Goal: Complete application form

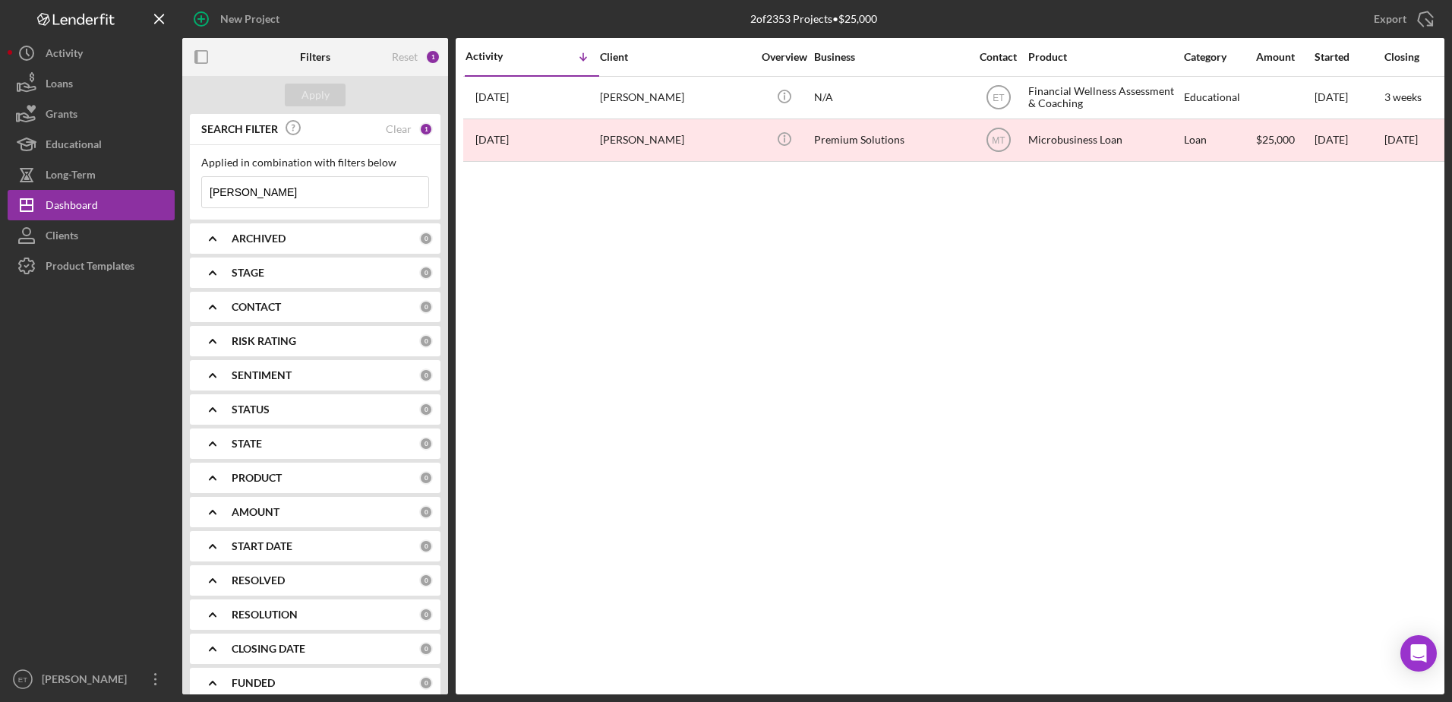
click at [292, 198] on input "[PERSON_NAME]" at bounding box center [315, 192] width 226 height 30
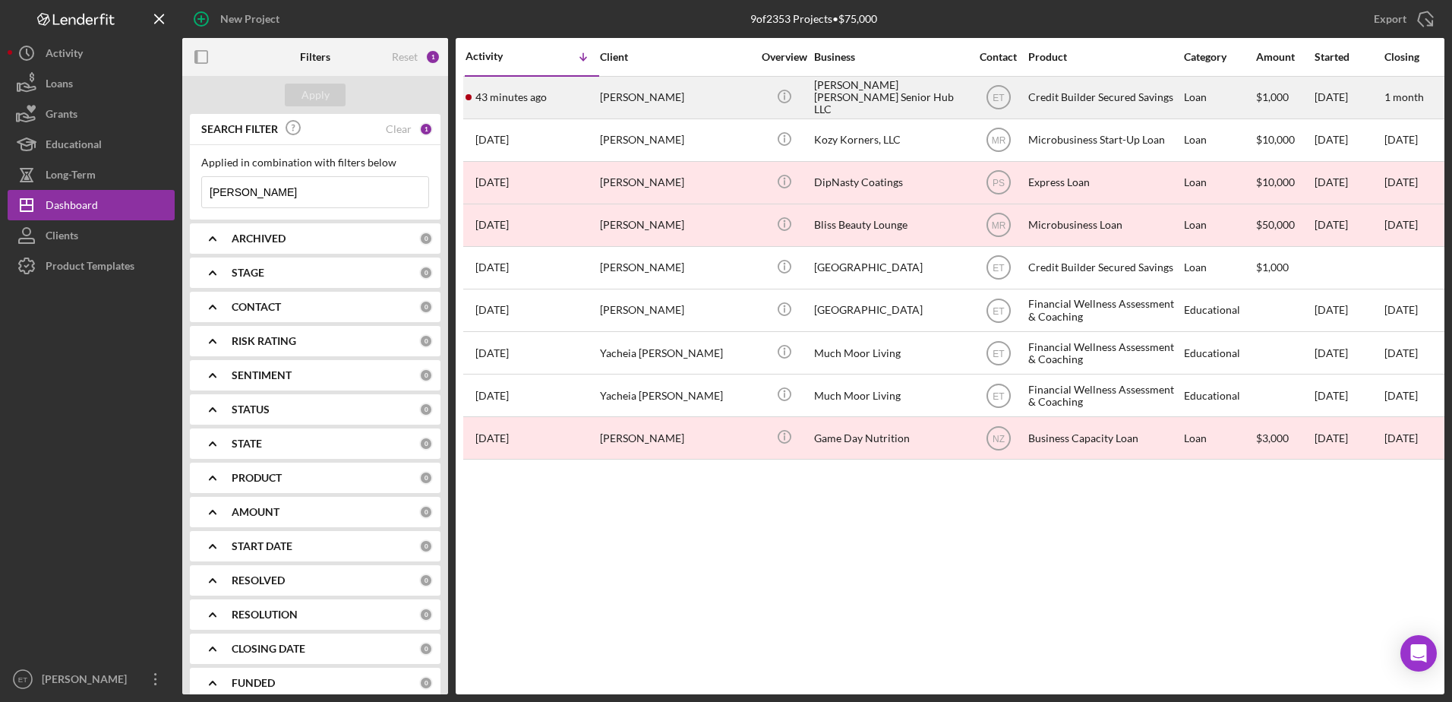
type input "[PERSON_NAME]"
click at [721, 99] on div "[PERSON_NAME]" at bounding box center [676, 97] width 152 height 40
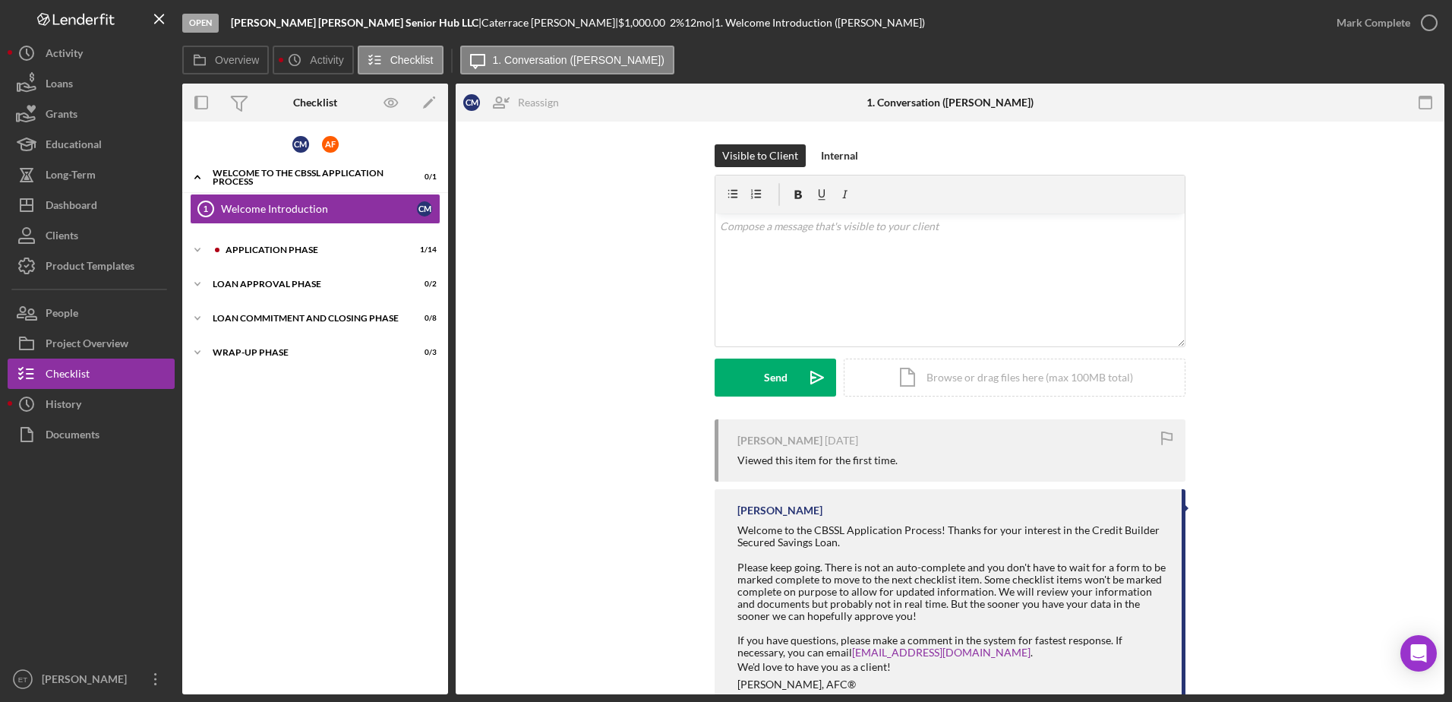
click at [544, 324] on div "Visible to Client Internal v Color teal Color pink Remove color Add row above A…" at bounding box center [949, 281] width 943 height 275
click at [198, 248] on icon "Icon/Expander" at bounding box center [197, 250] width 30 height 30
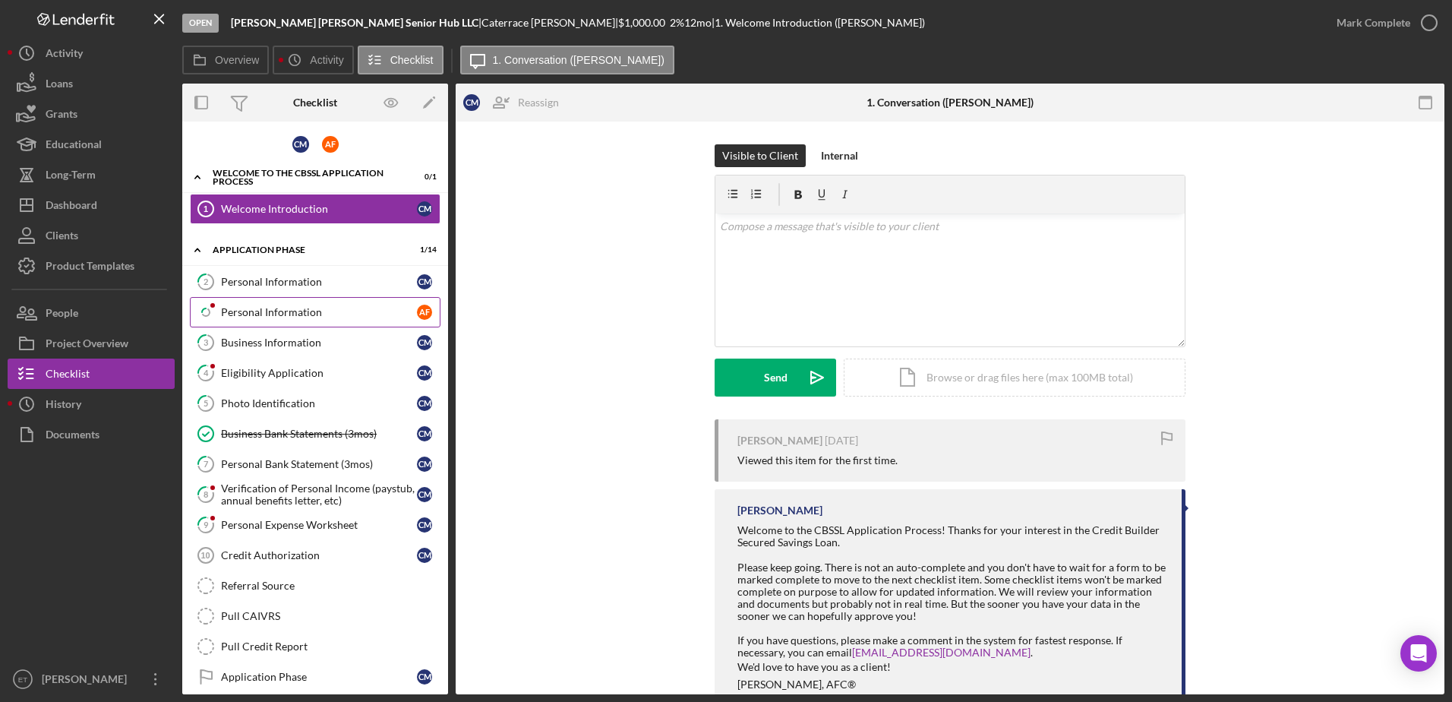
click at [325, 307] on div "Personal Information" at bounding box center [319, 312] width 196 height 12
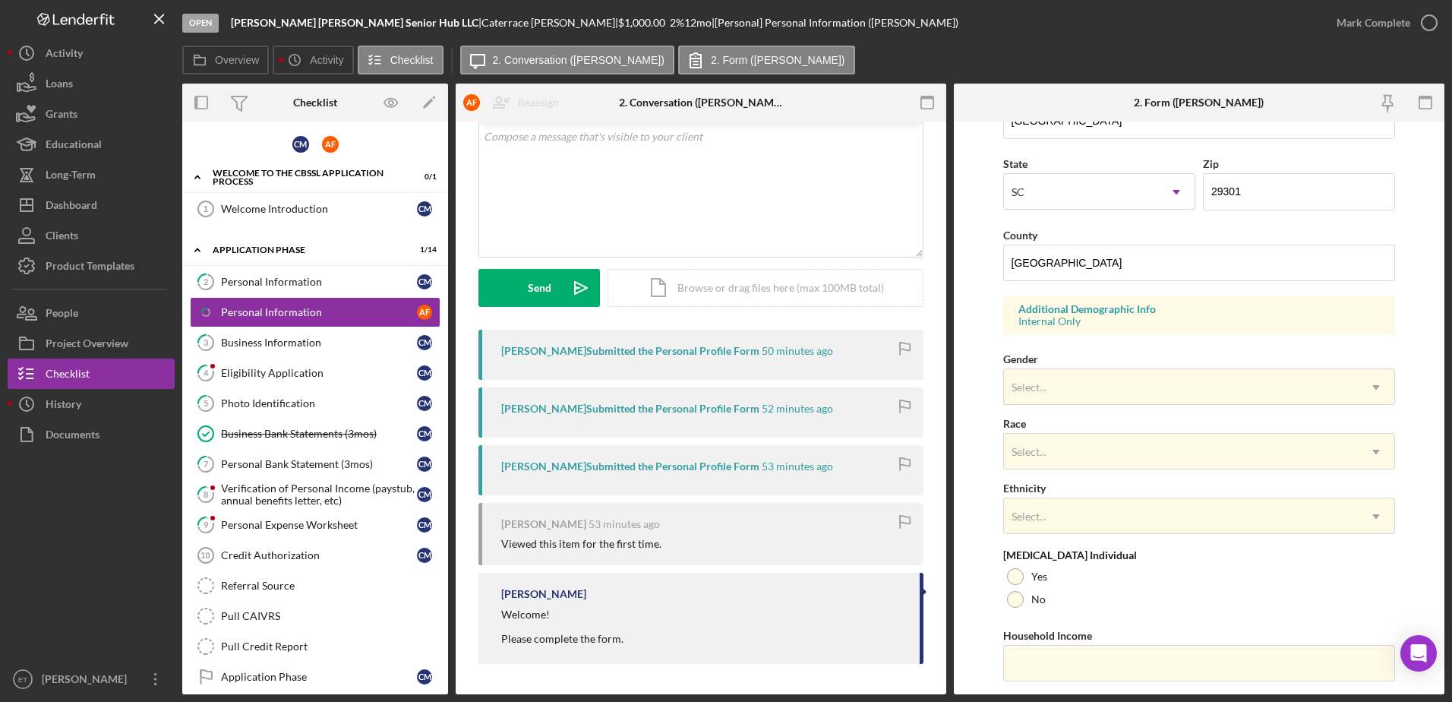
scroll to position [441, 0]
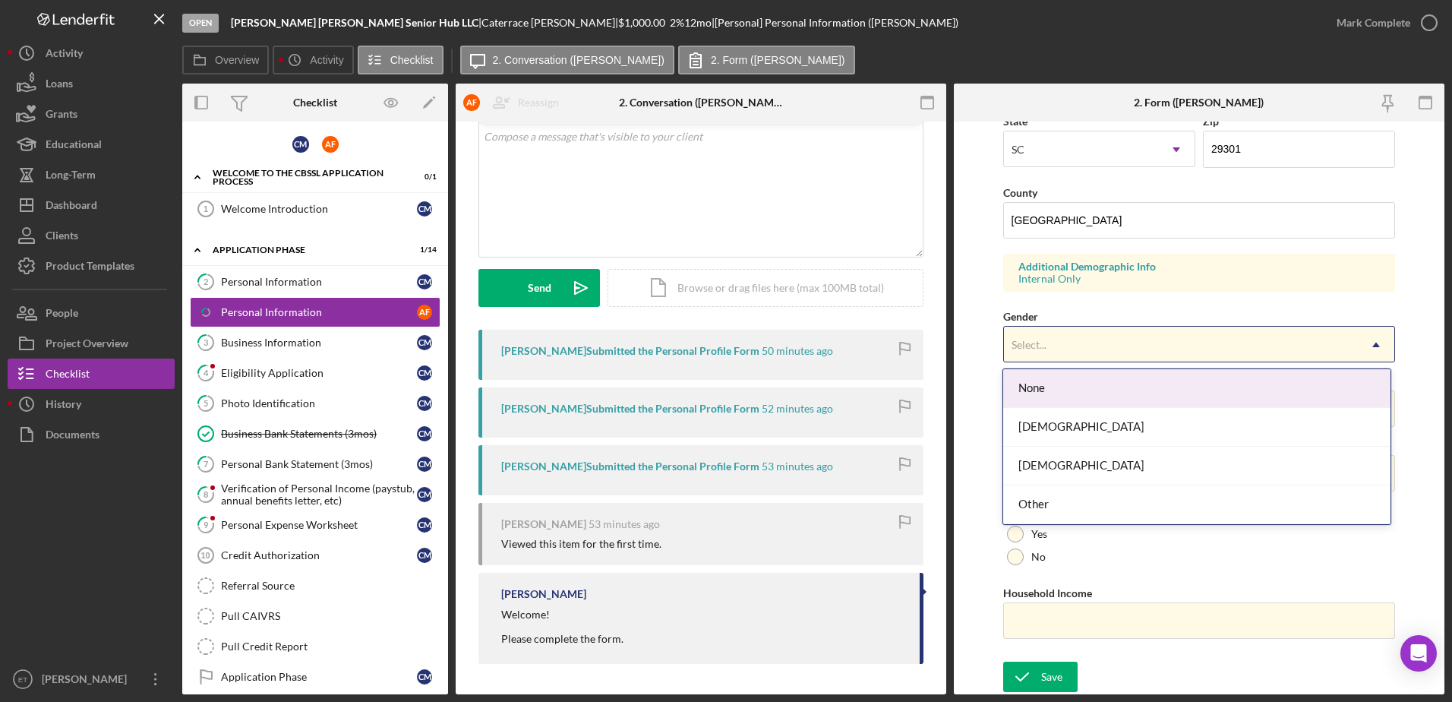
click at [1103, 348] on div "Select..." at bounding box center [1181, 344] width 355 height 35
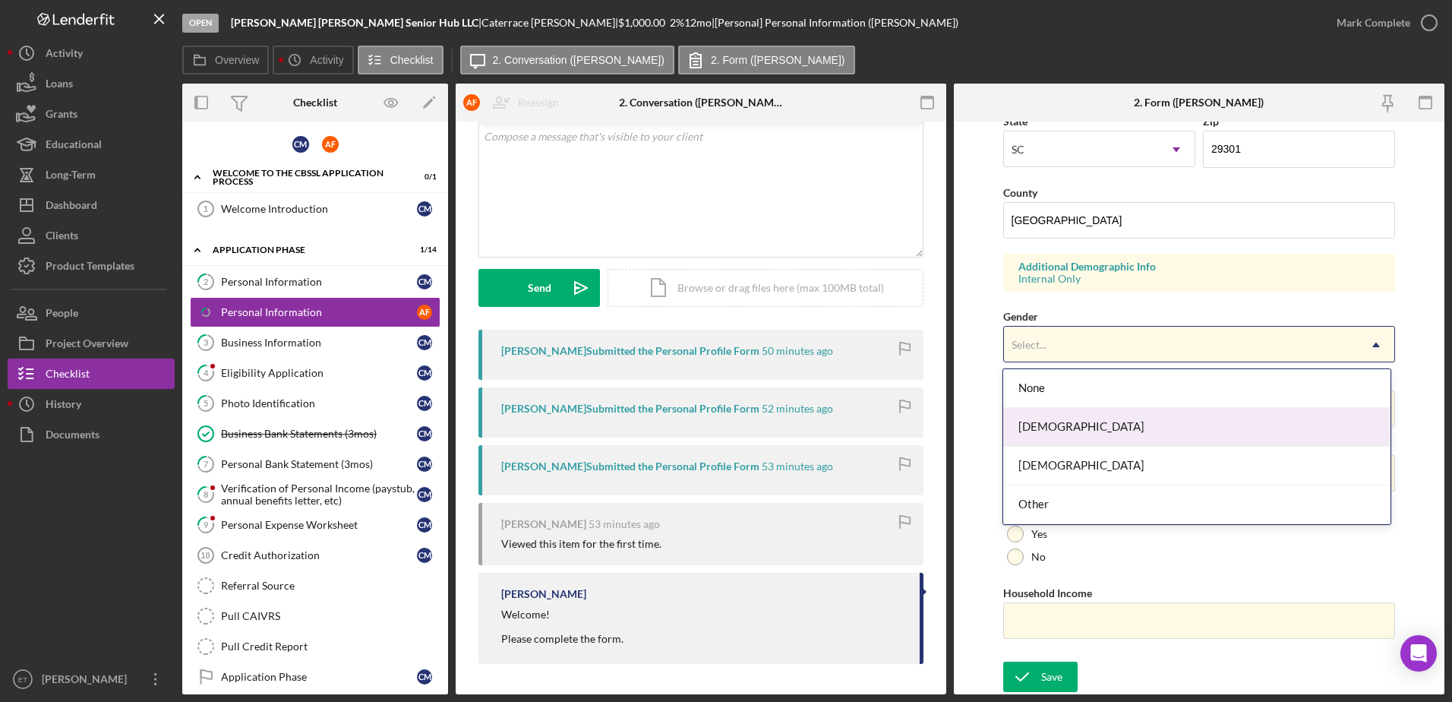
click at [1077, 428] on div "[DEMOGRAPHIC_DATA]" at bounding box center [1196, 427] width 387 height 39
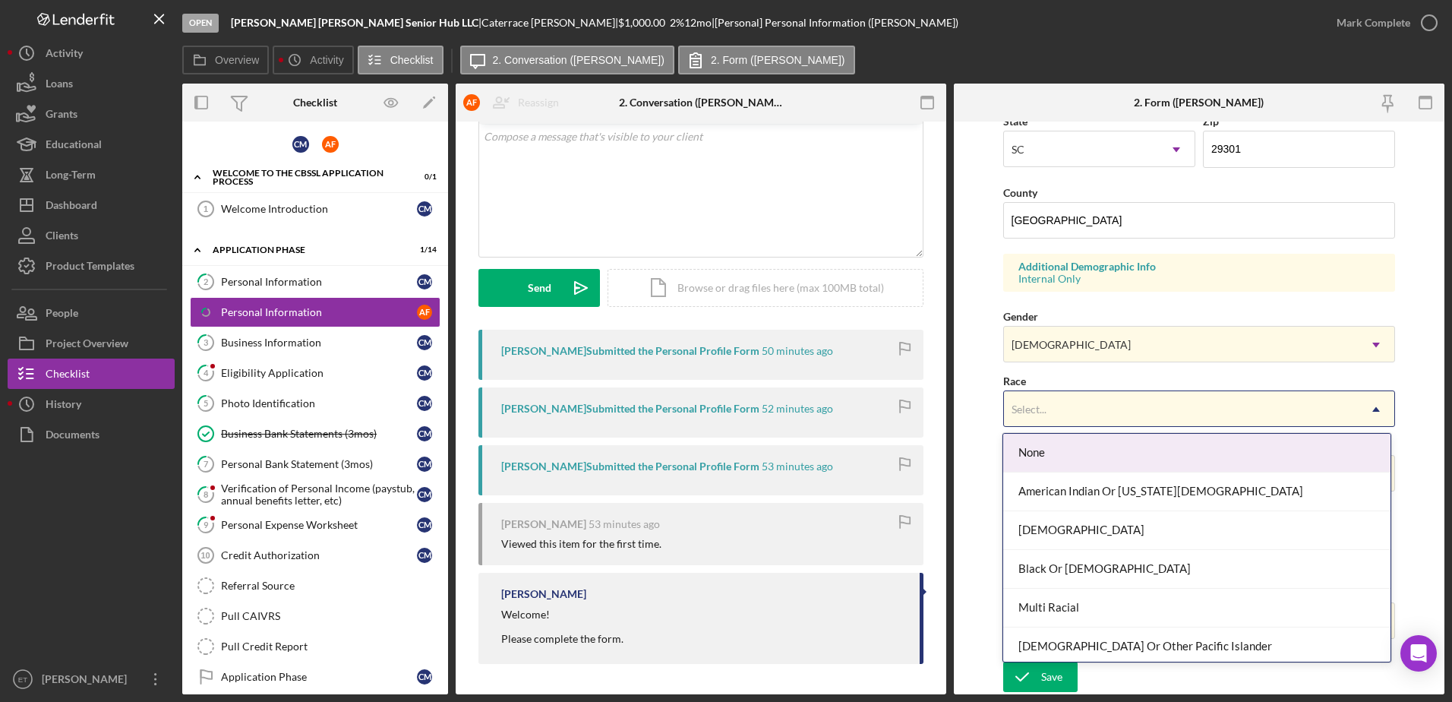
click at [1380, 412] on icon "Icon/Dropdown Arrow" at bounding box center [1376, 409] width 36 height 36
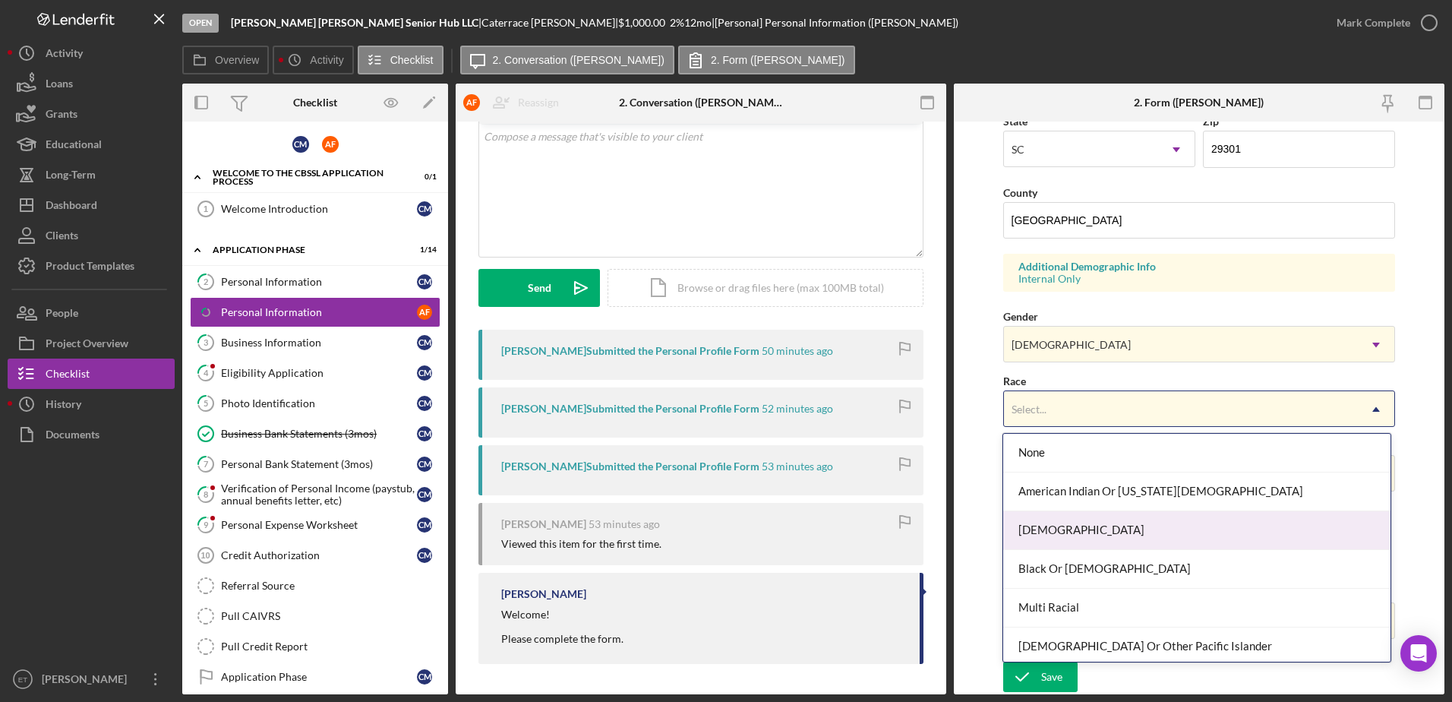
scroll to position [82, 0]
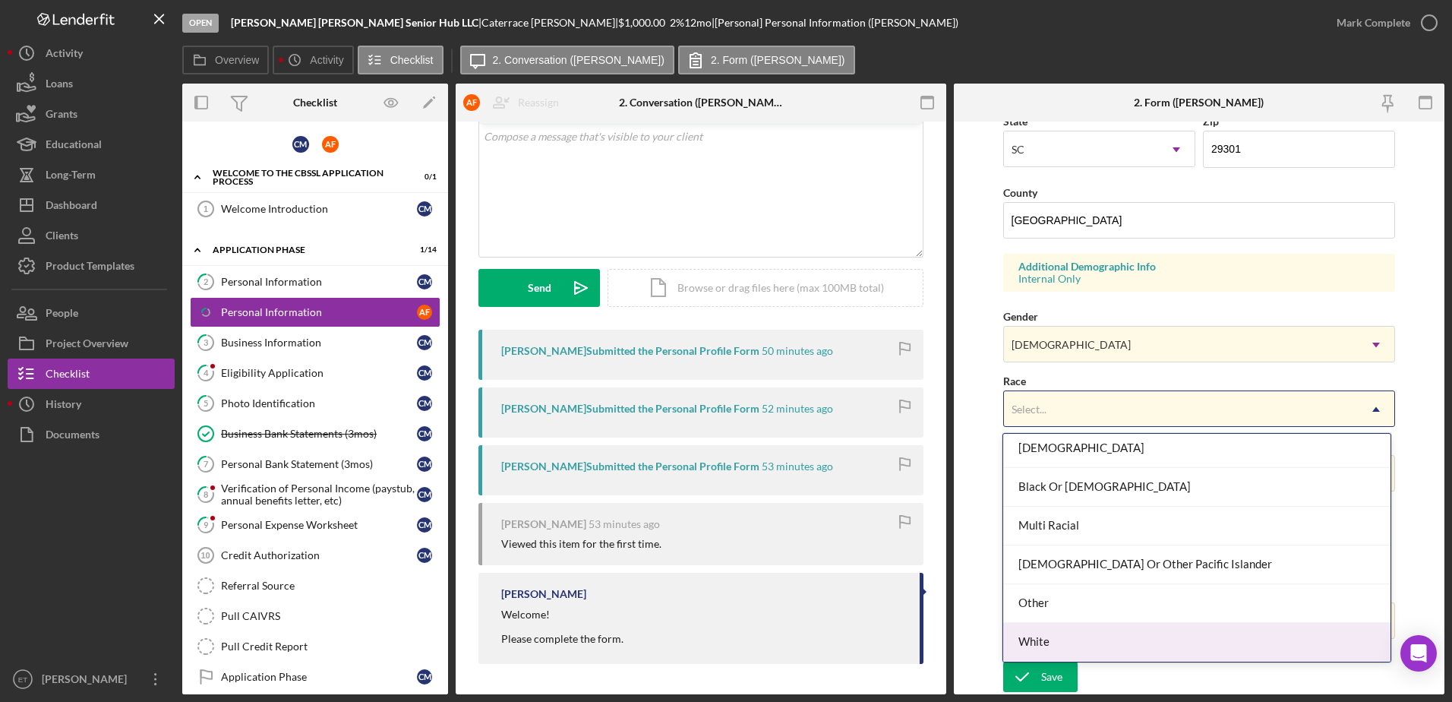
click at [1213, 633] on div "White" at bounding box center [1196, 642] width 387 height 39
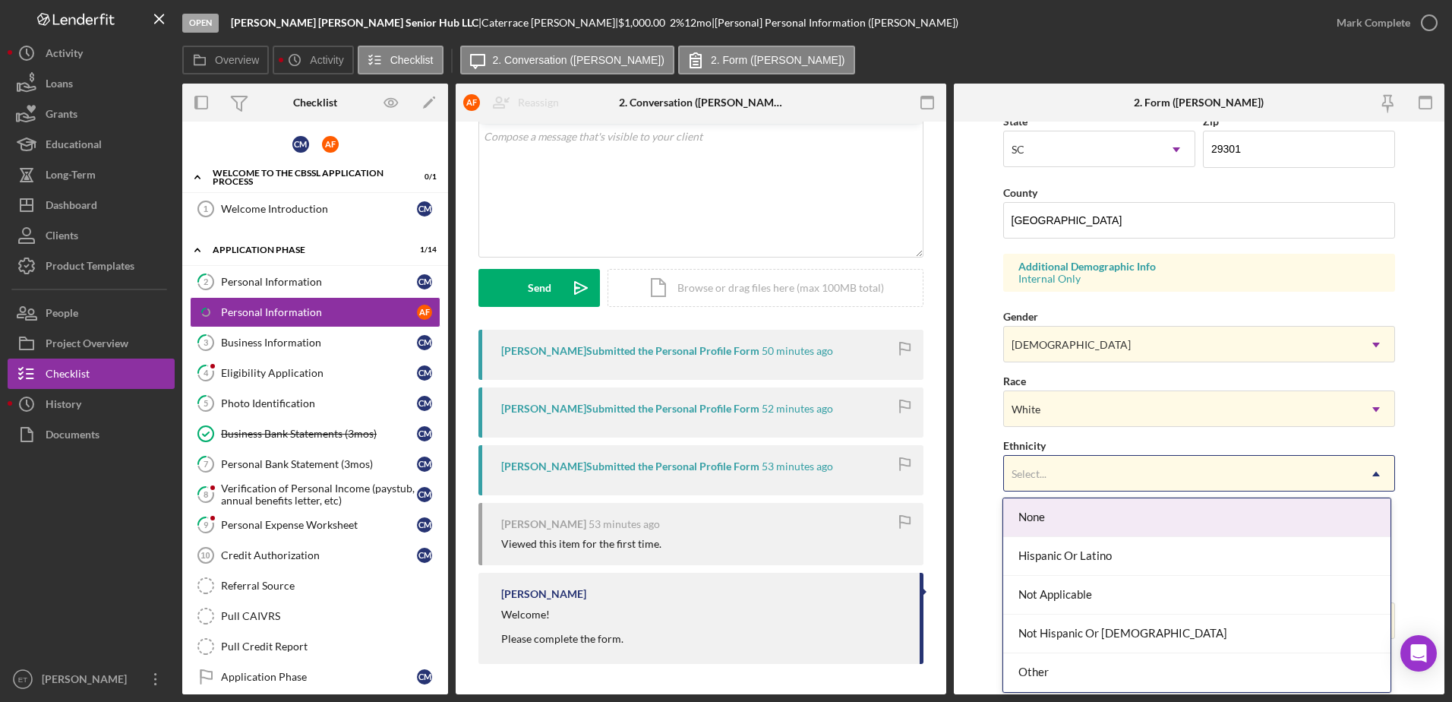
click at [1374, 475] on icon "Icon/Dropdown Arrow" at bounding box center [1376, 474] width 36 height 36
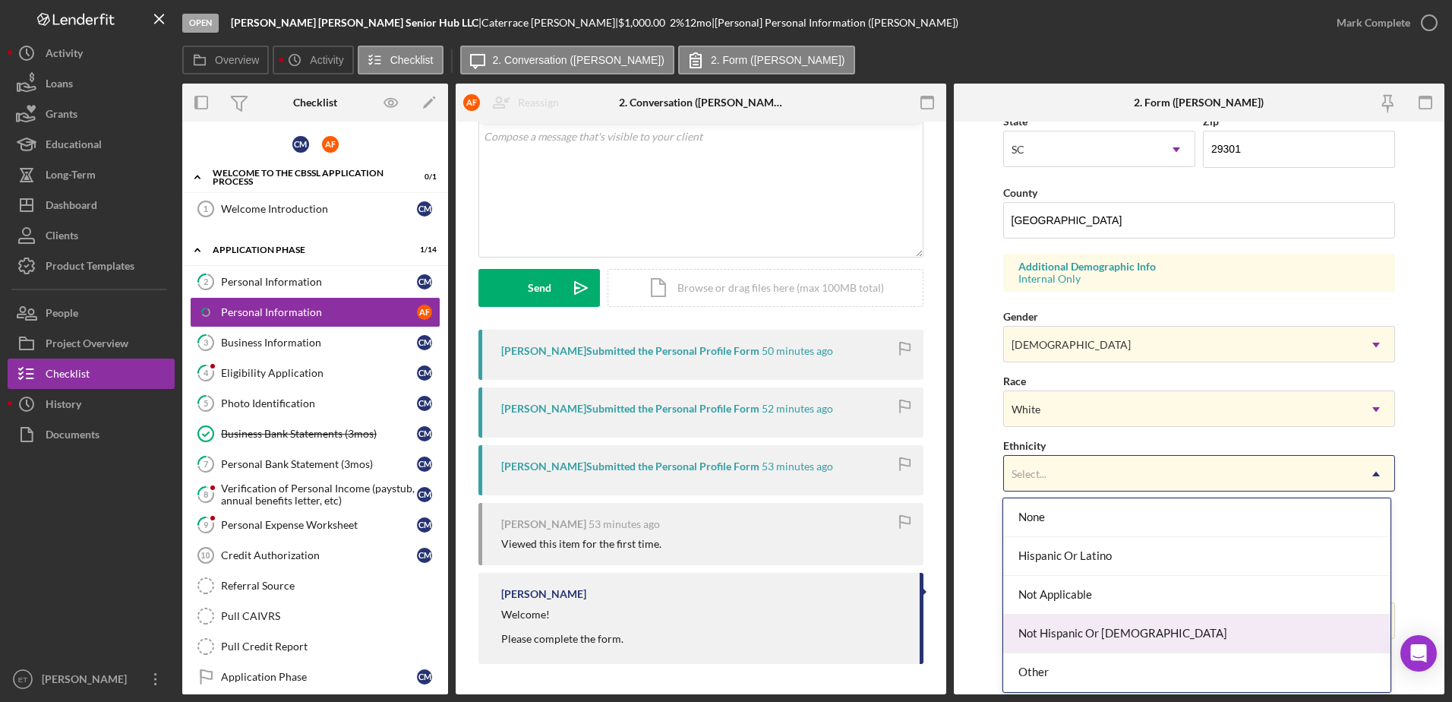
click at [1206, 634] on div "Not Hispanic Or [DEMOGRAPHIC_DATA]" at bounding box center [1196, 633] width 387 height 39
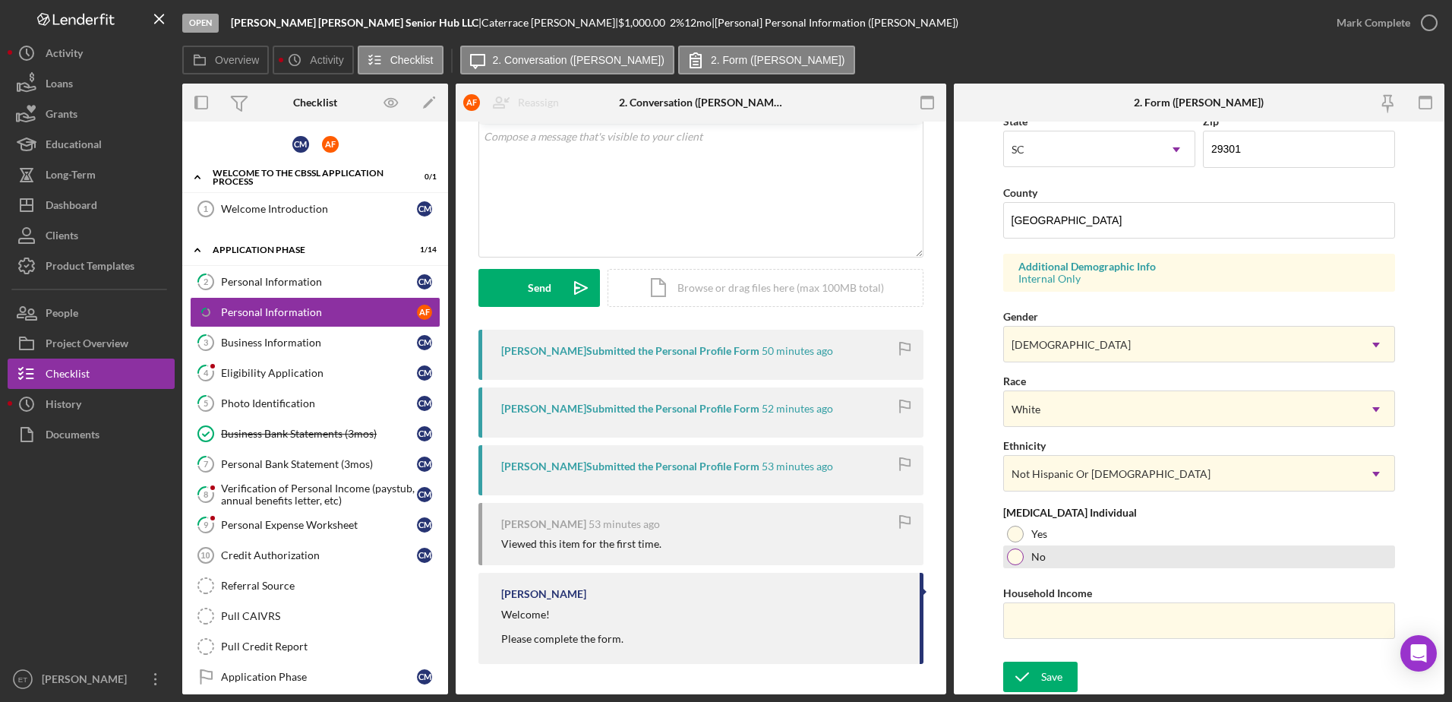
click at [1018, 559] on div at bounding box center [1015, 556] width 17 height 17
click at [1069, 623] on input "Household Income" at bounding box center [1199, 620] width 393 height 36
type input "$150,000"
click at [1058, 674] on div "Save" at bounding box center [1051, 676] width 21 height 30
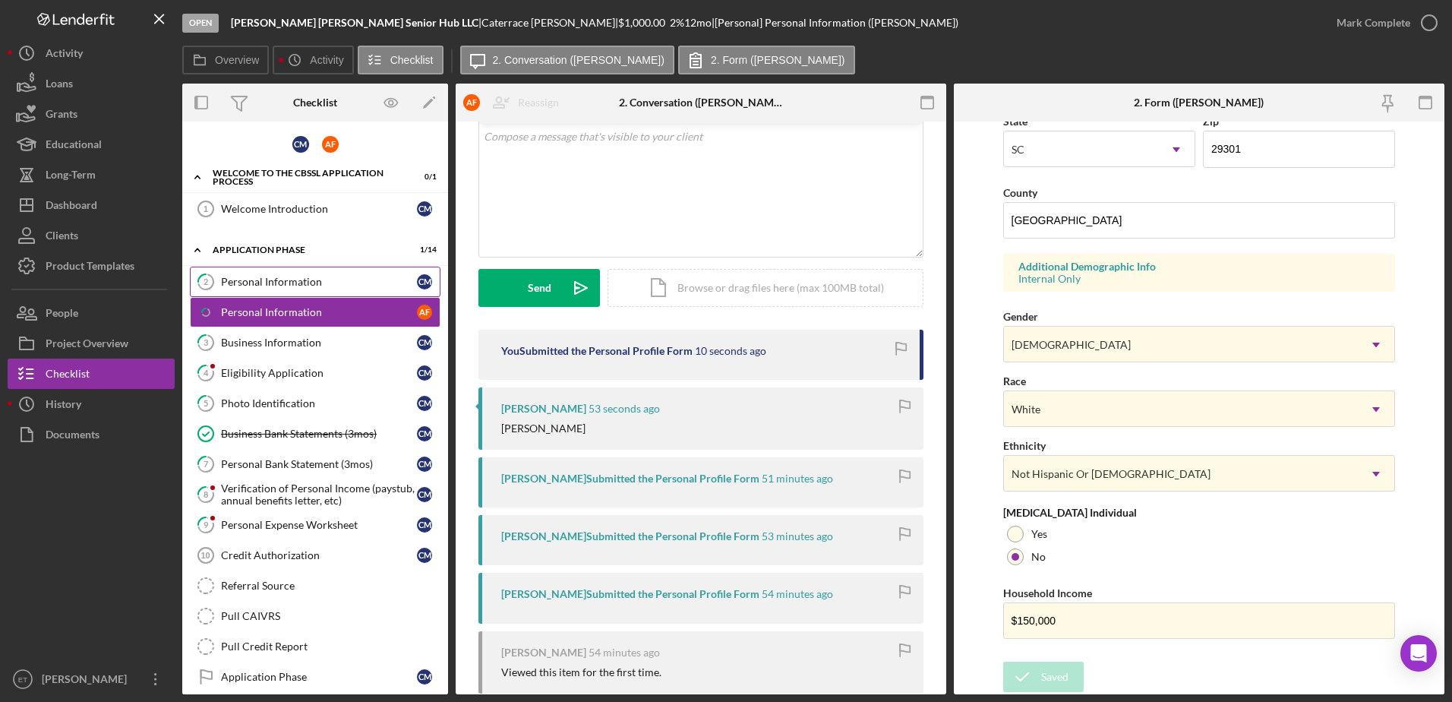
click at [283, 281] on div "Personal Information" at bounding box center [319, 282] width 196 height 12
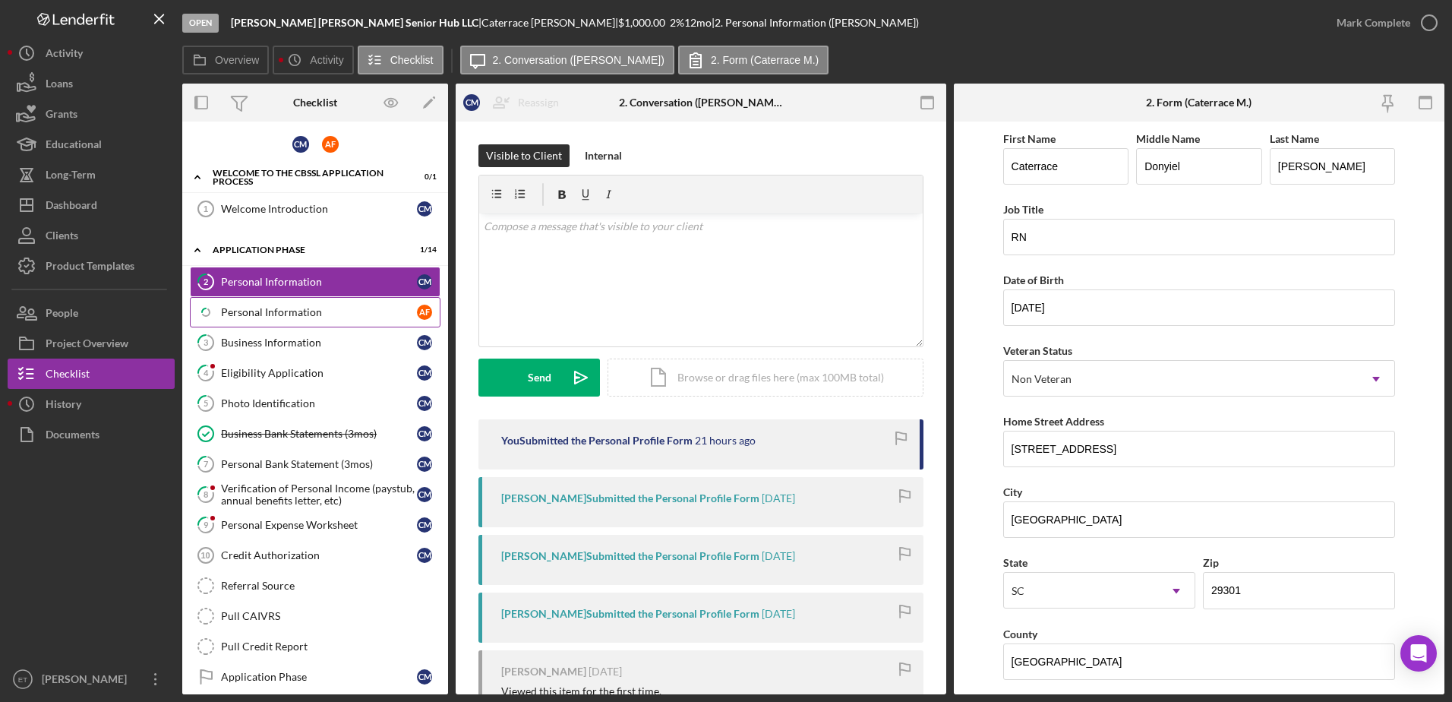
click at [276, 308] on div "Personal Information" at bounding box center [319, 312] width 196 height 12
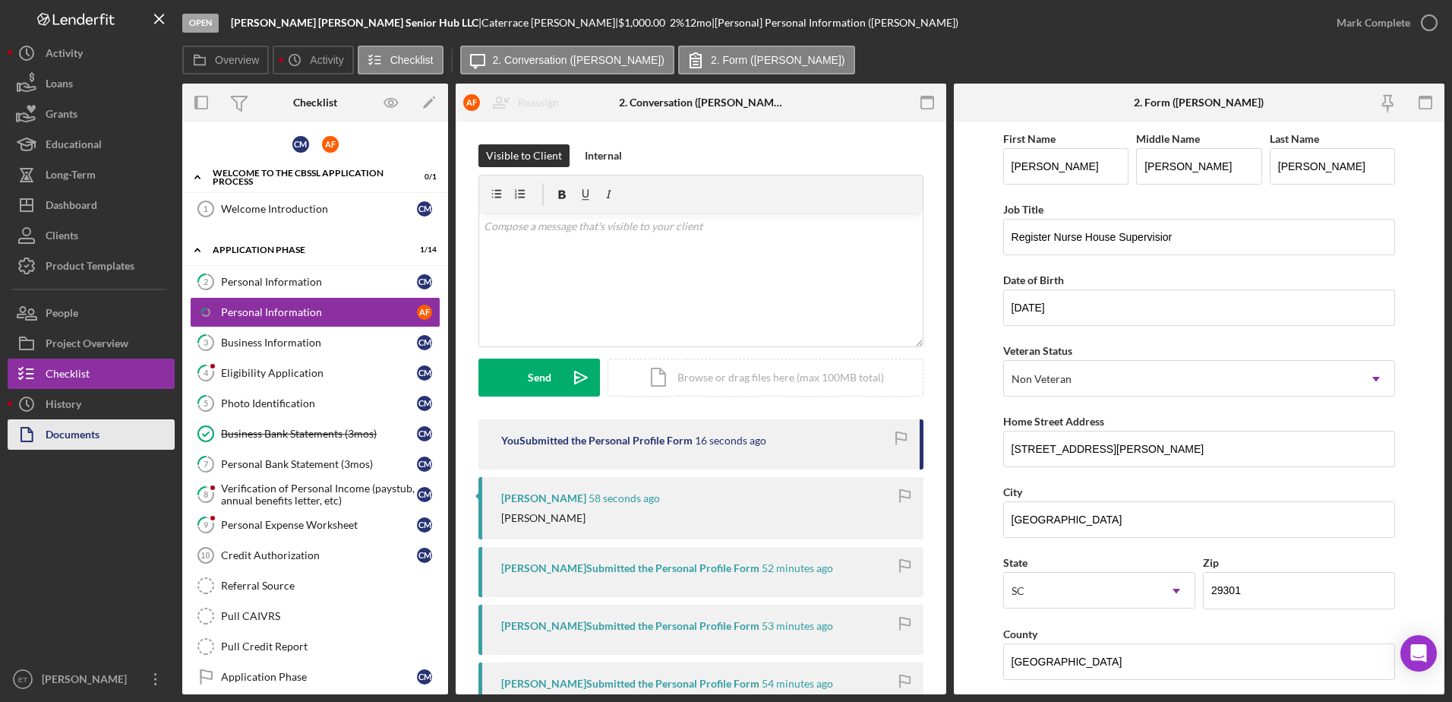
click at [52, 434] on div "Documents" at bounding box center [73, 436] width 54 height 34
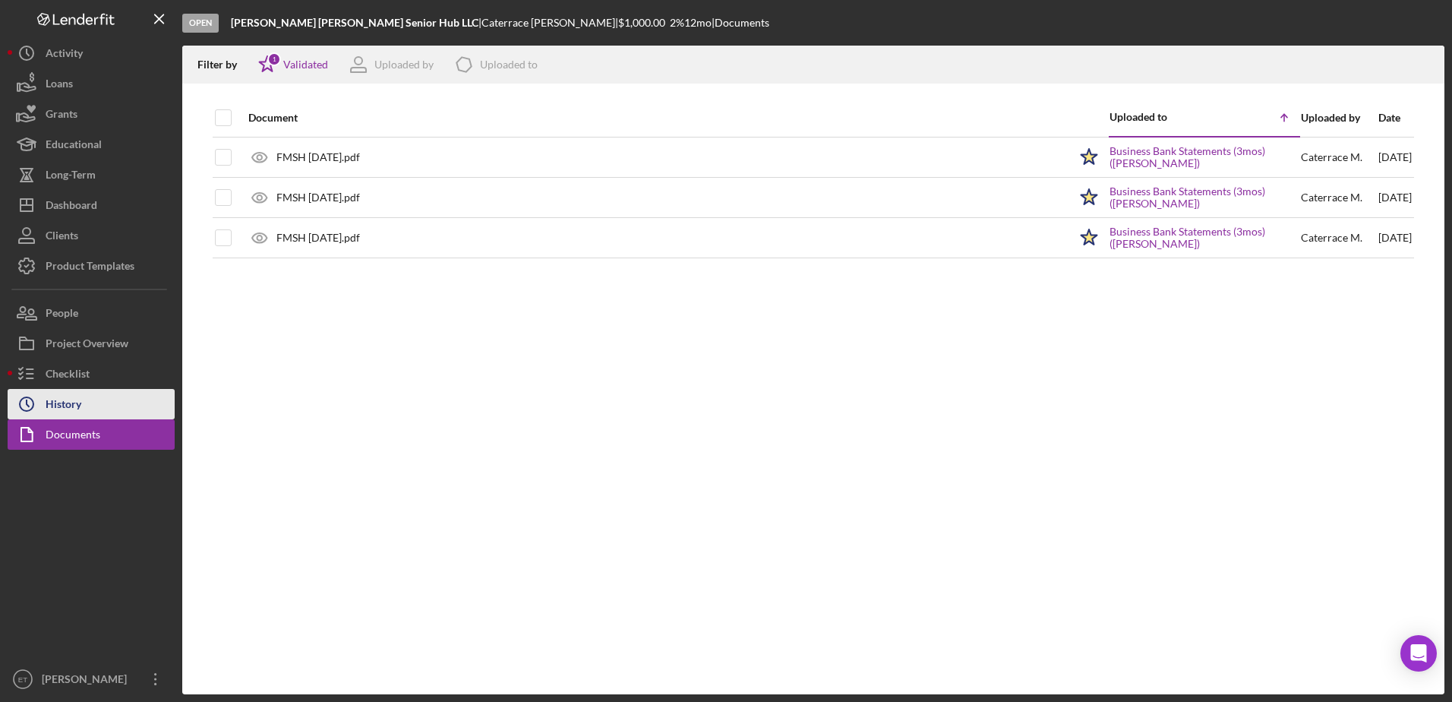
click at [65, 406] on div "History" at bounding box center [64, 406] width 36 height 34
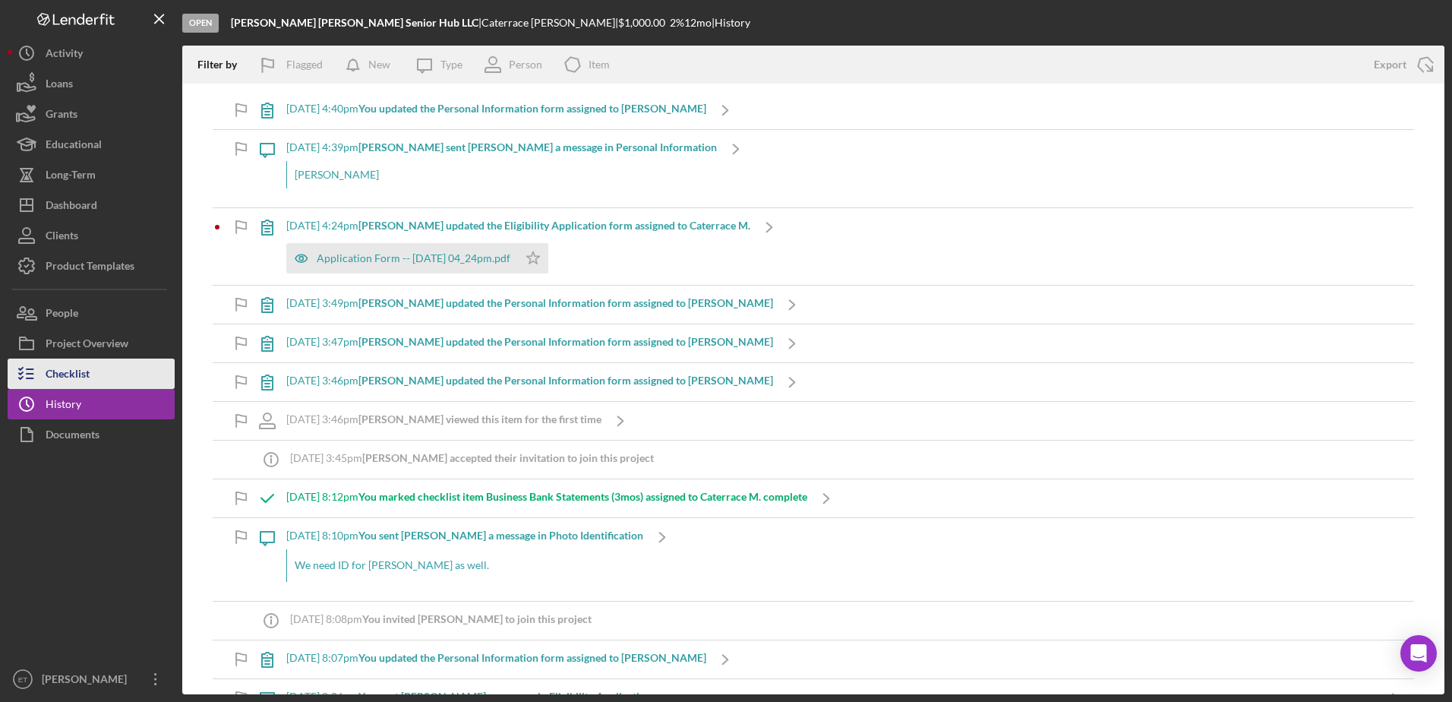
click at [65, 370] on div "Checklist" at bounding box center [68, 375] width 44 height 34
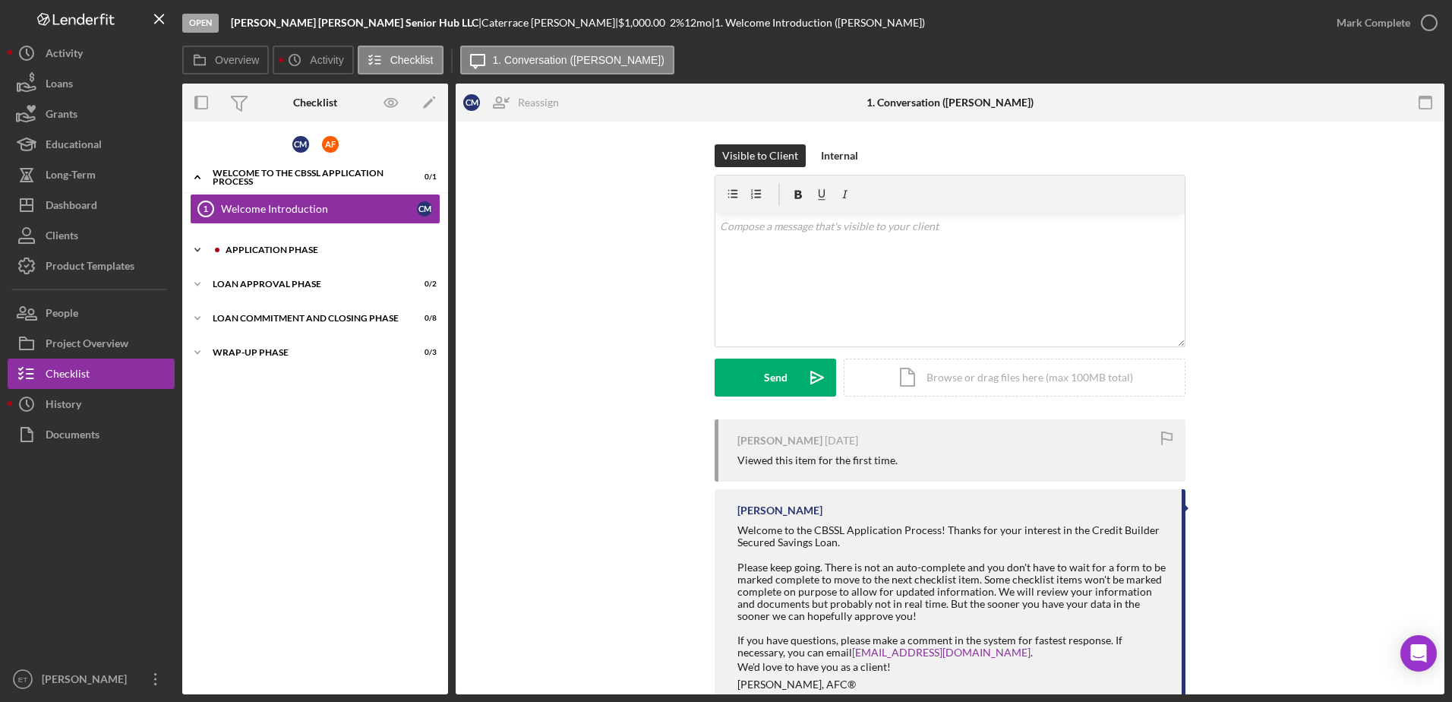
click at [275, 251] on div "Application Phase" at bounding box center [328, 249] width 204 height 9
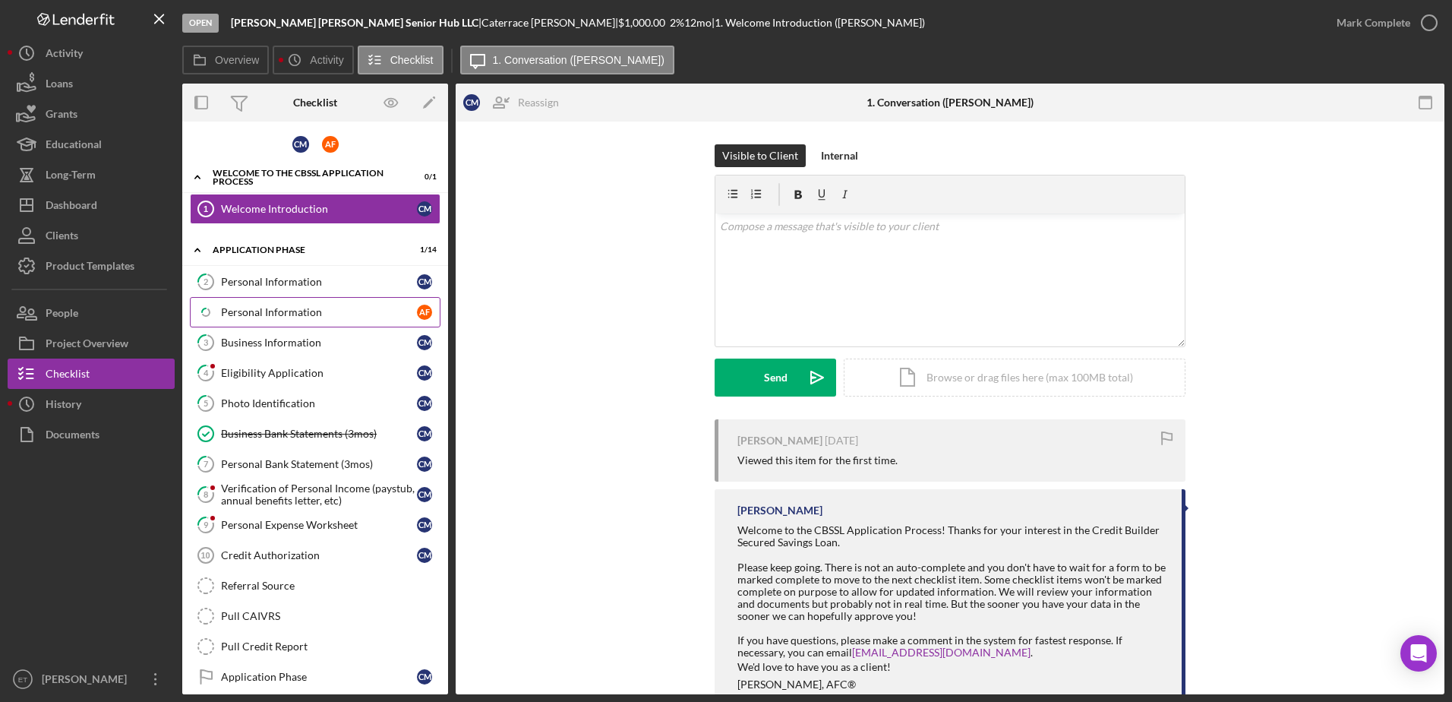
click at [278, 308] on div "Personal Information" at bounding box center [319, 312] width 196 height 12
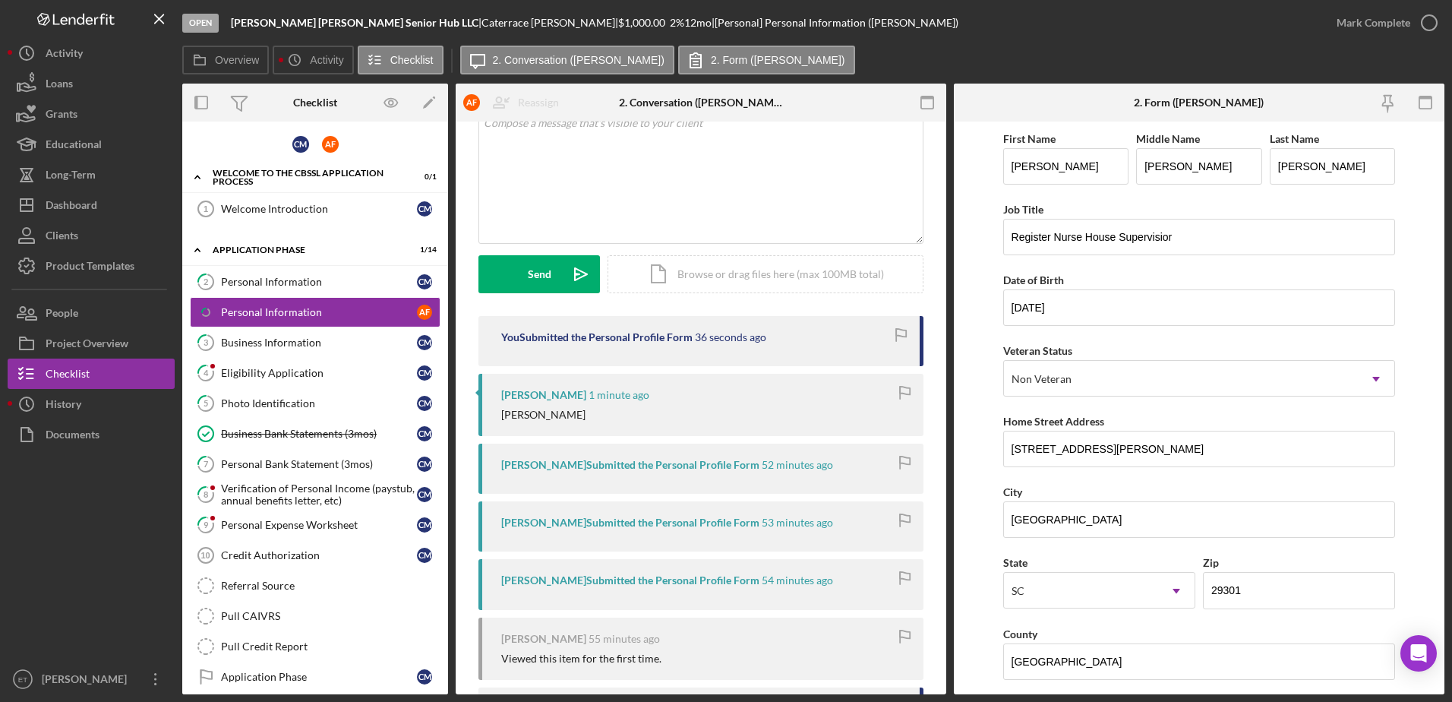
scroll to position [217, 0]
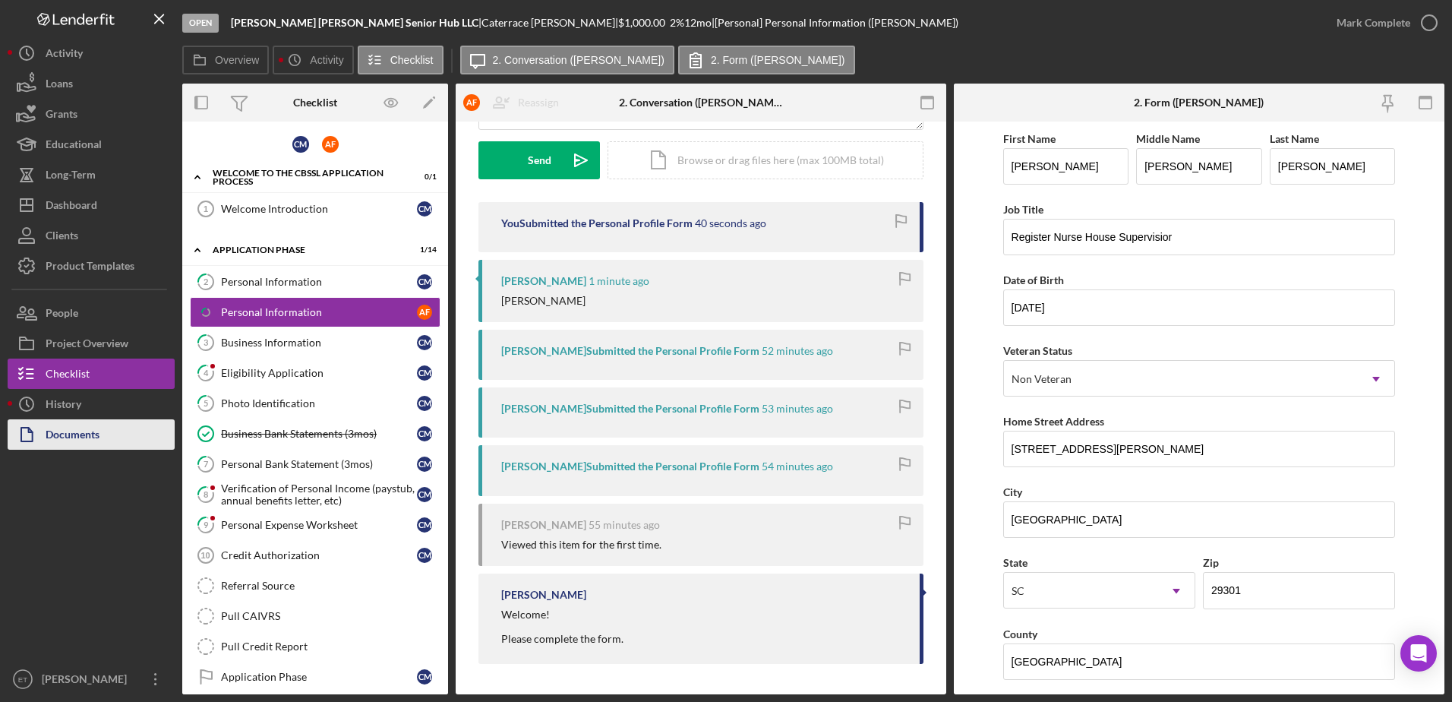
click at [67, 431] on div "Documents" at bounding box center [73, 436] width 54 height 34
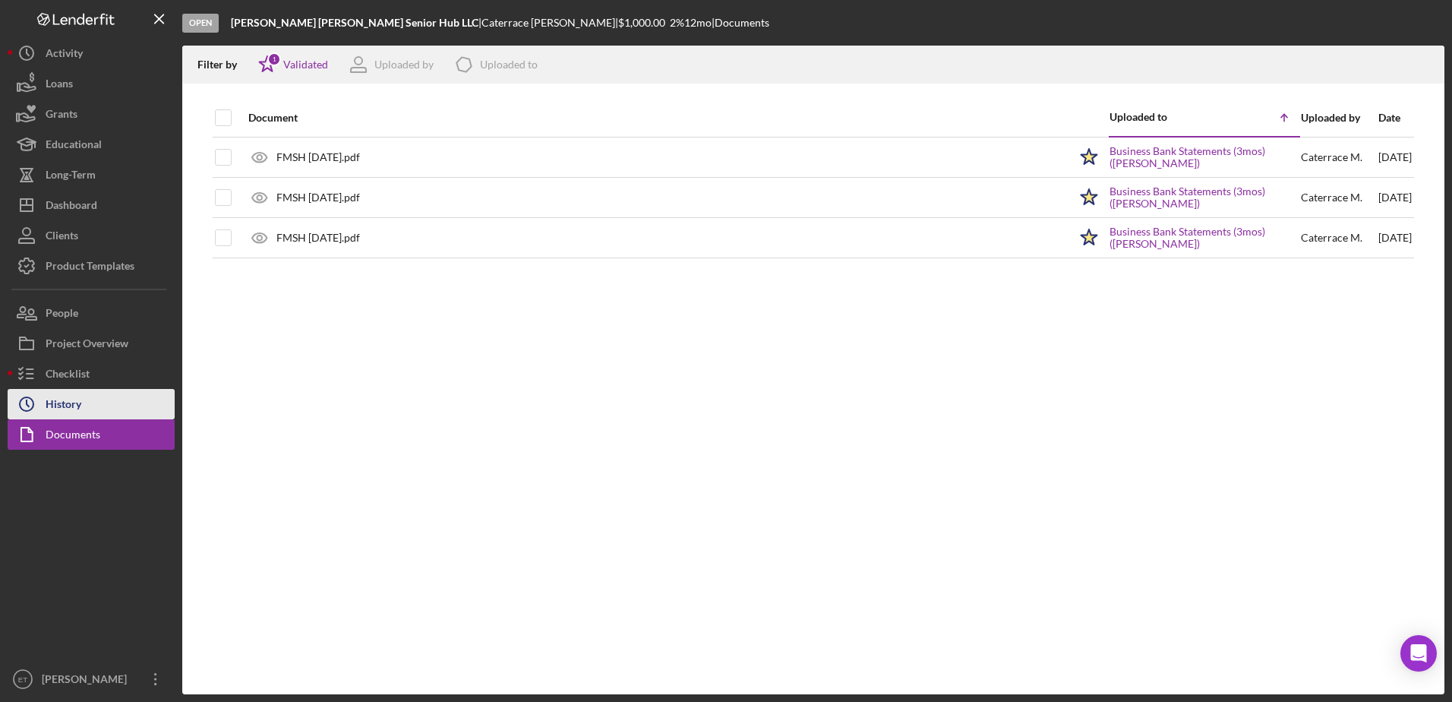
click at [59, 403] on div "History" at bounding box center [64, 406] width 36 height 34
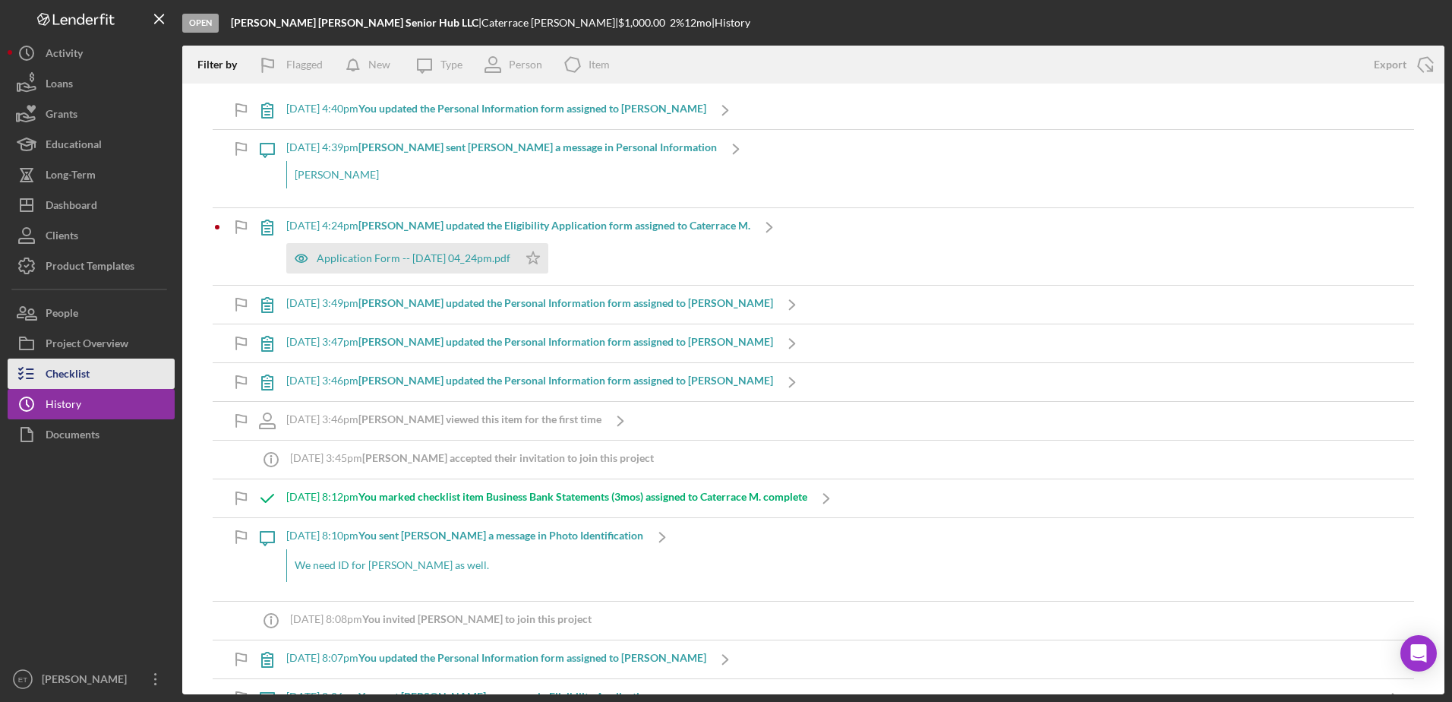
click at [81, 377] on div "Checklist" at bounding box center [68, 375] width 44 height 34
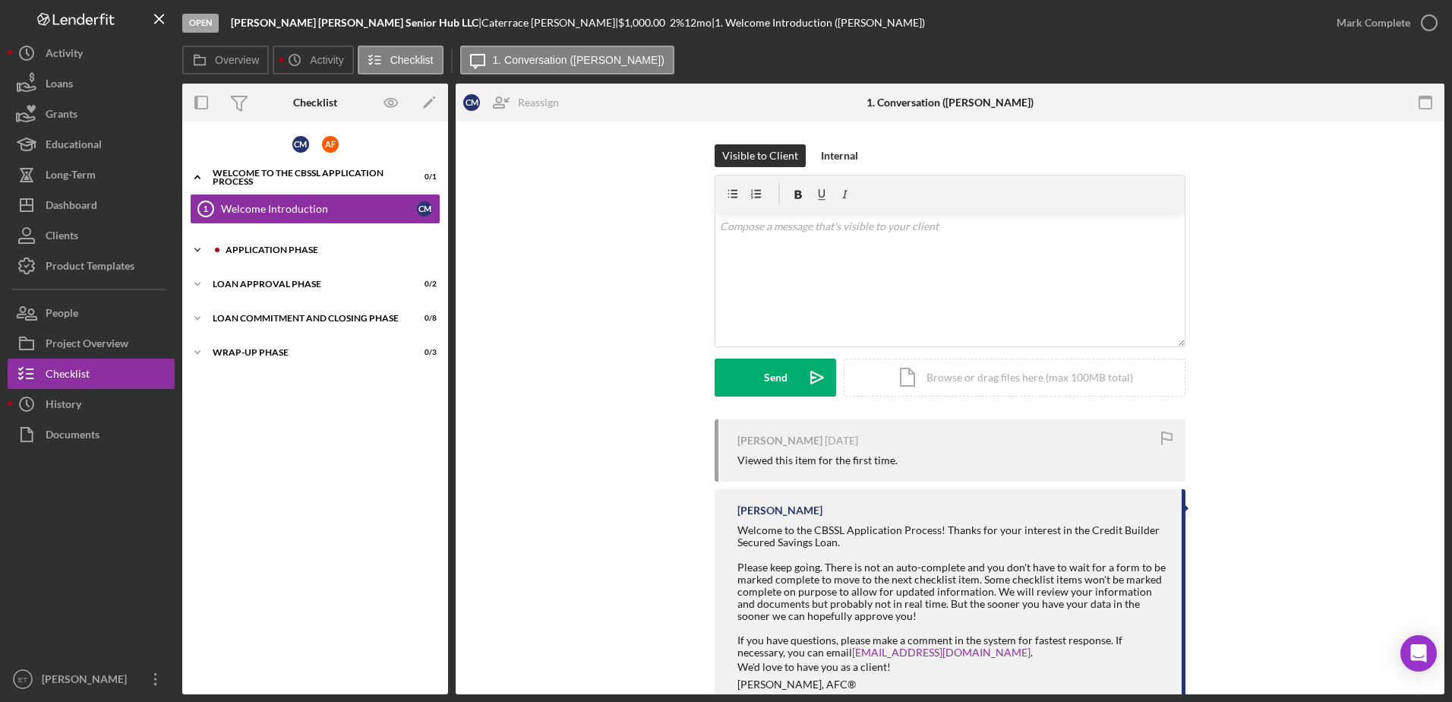
click at [301, 251] on div "Application Phase" at bounding box center [328, 249] width 204 height 9
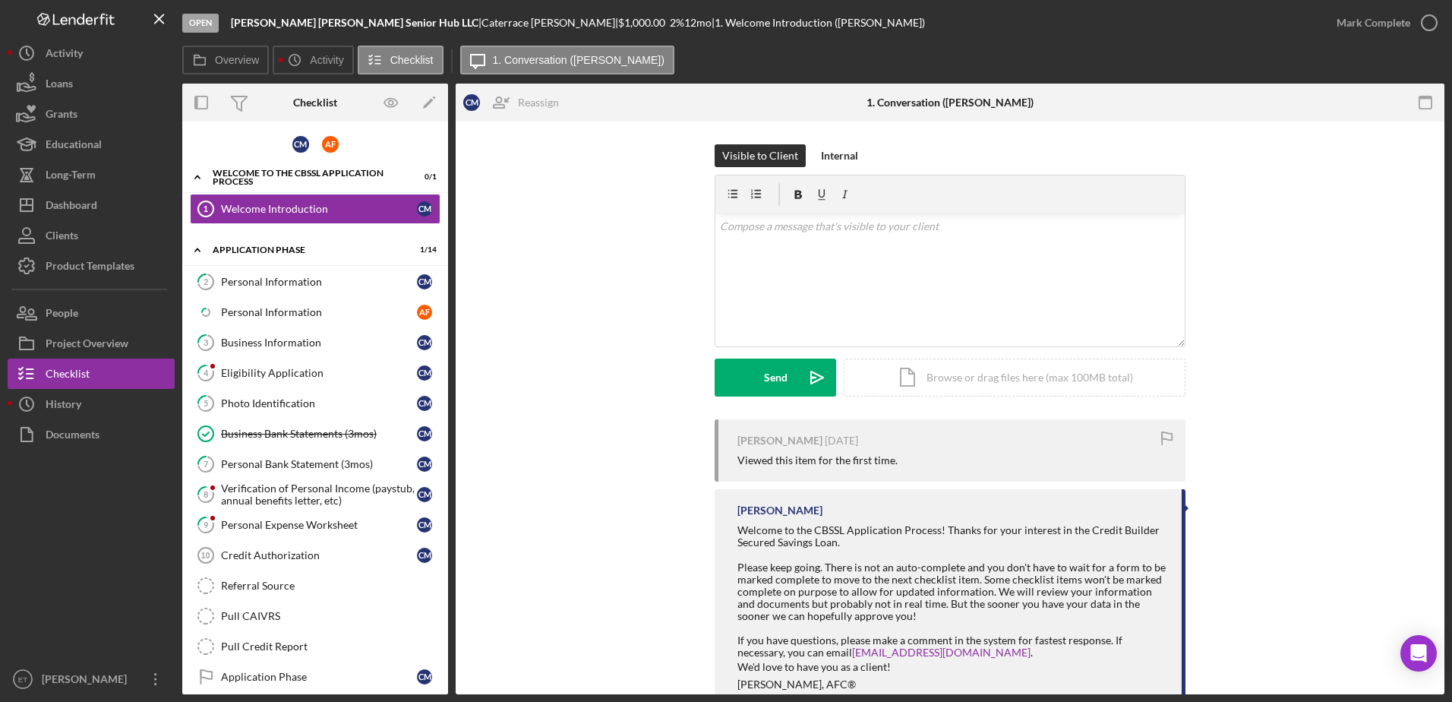
scroll to position [65, 0]
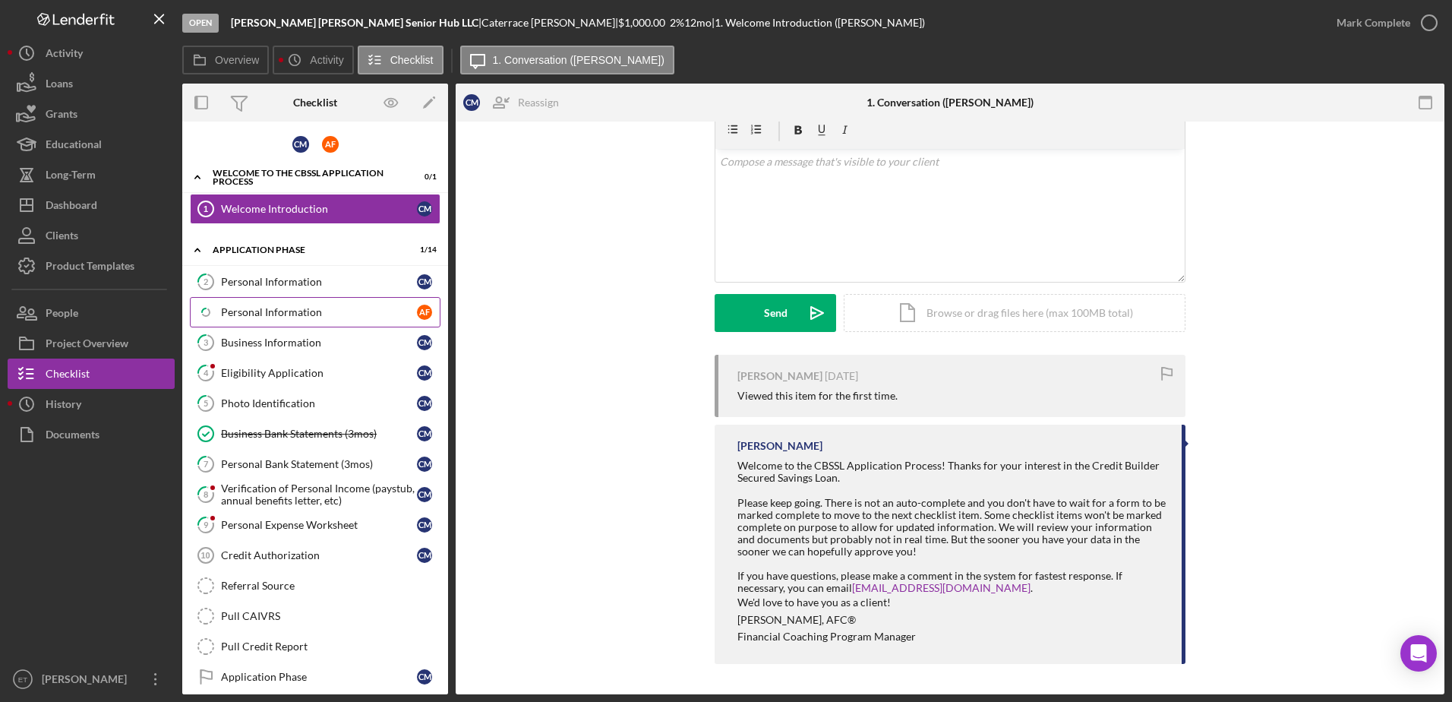
click at [263, 315] on div "Personal Information" at bounding box center [319, 312] width 196 height 12
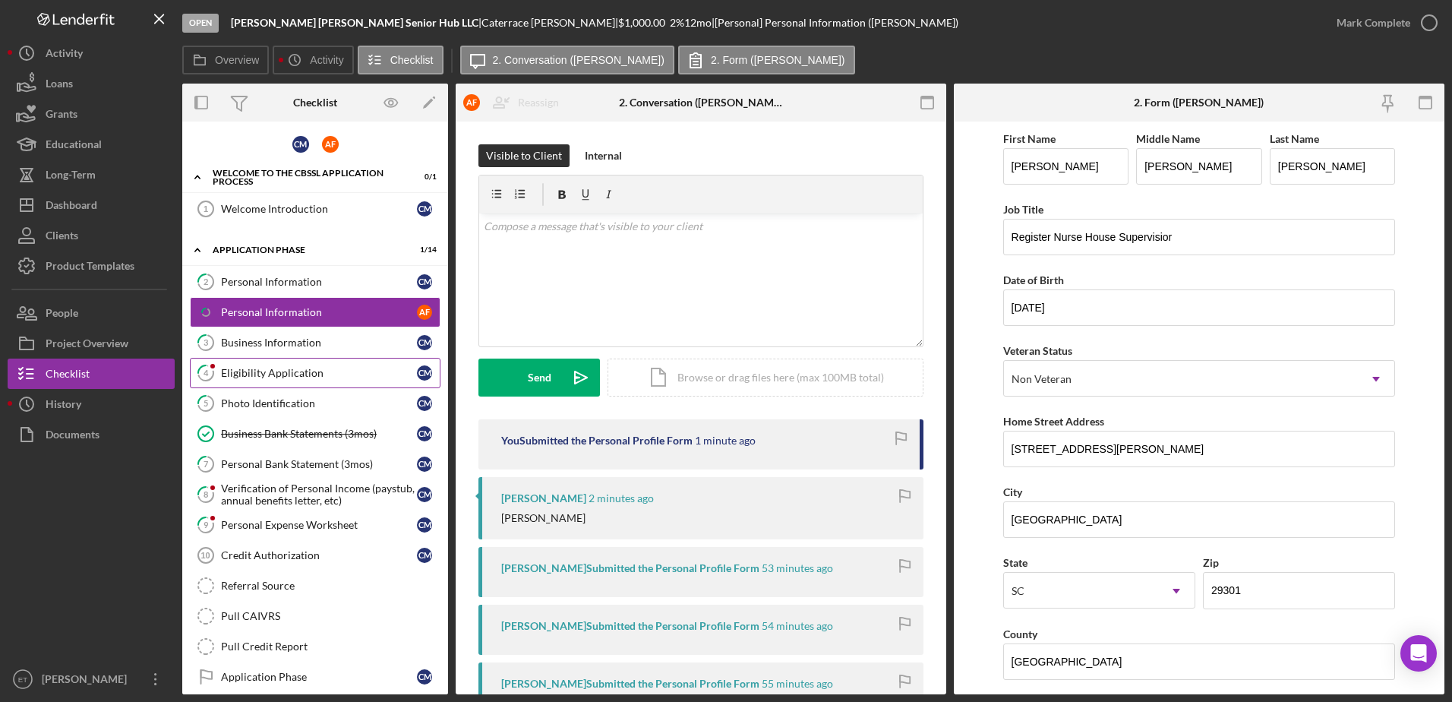
click at [268, 369] on div "Eligibility Application" at bounding box center [319, 373] width 196 height 12
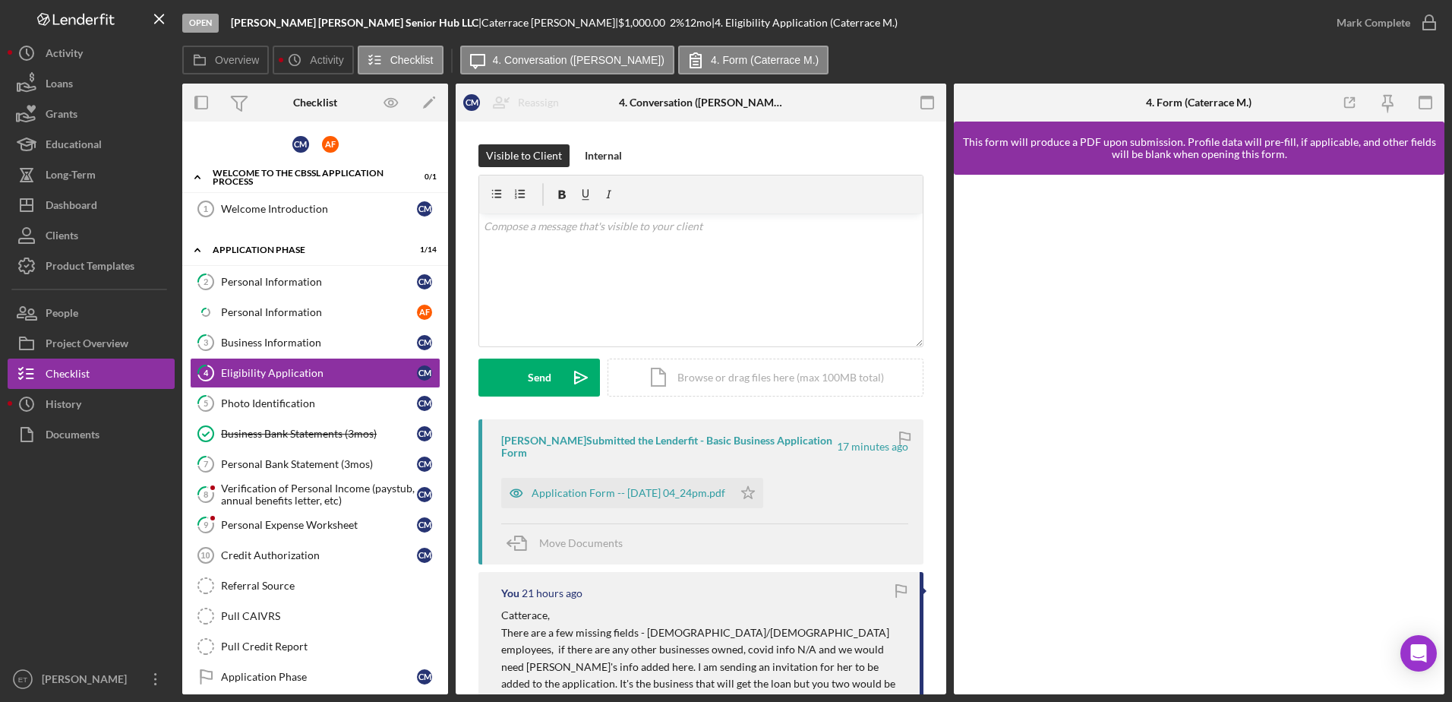
click at [303, 314] on div "Personal Information" at bounding box center [319, 312] width 196 height 12
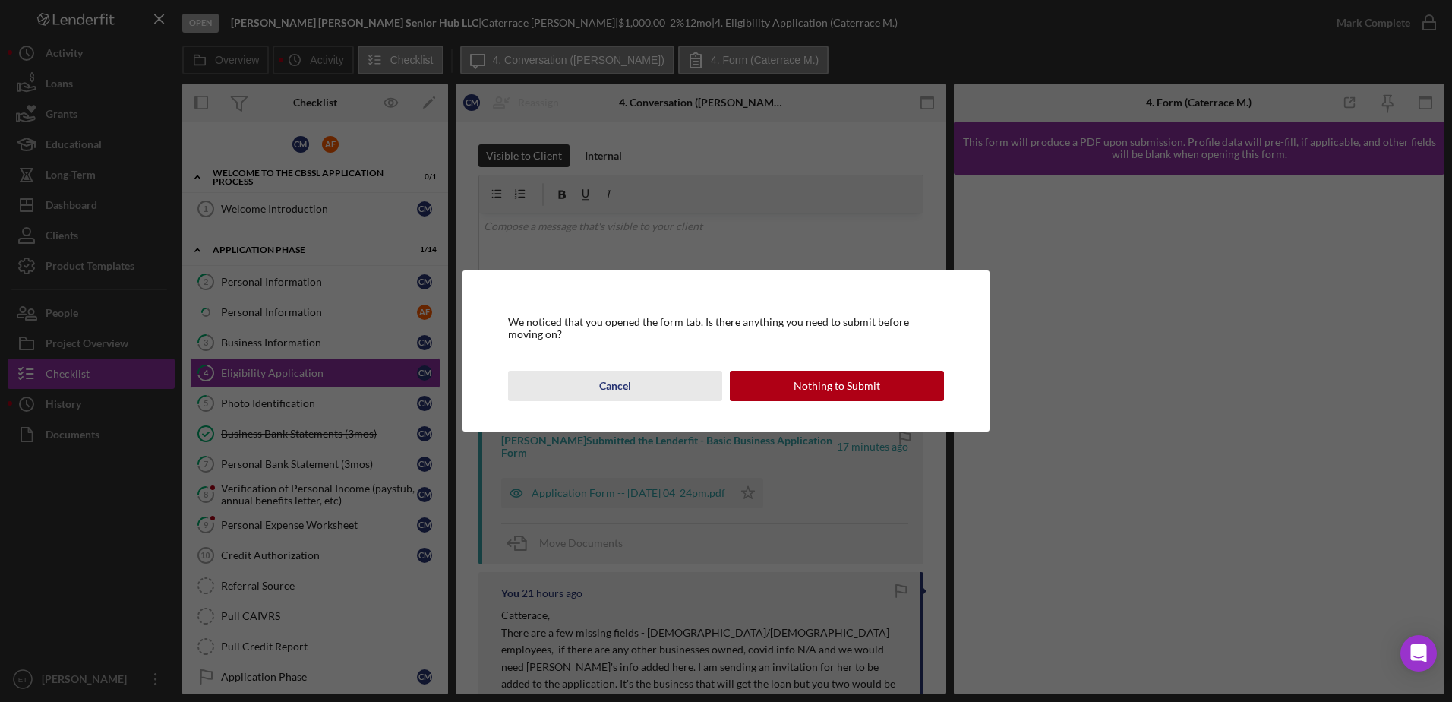
click at [598, 384] on button "Cancel" at bounding box center [615, 386] width 214 height 30
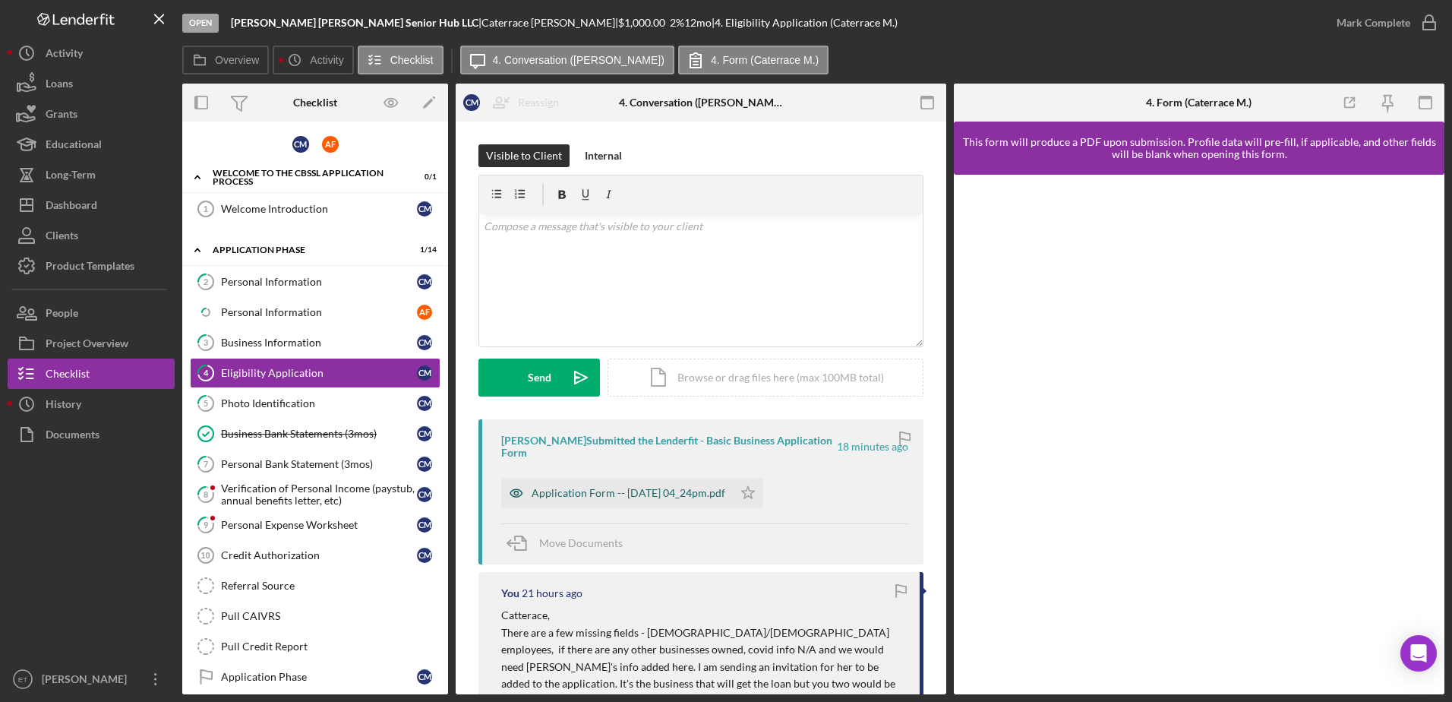
click at [516, 494] on icon "button" at bounding box center [516, 493] width 30 height 30
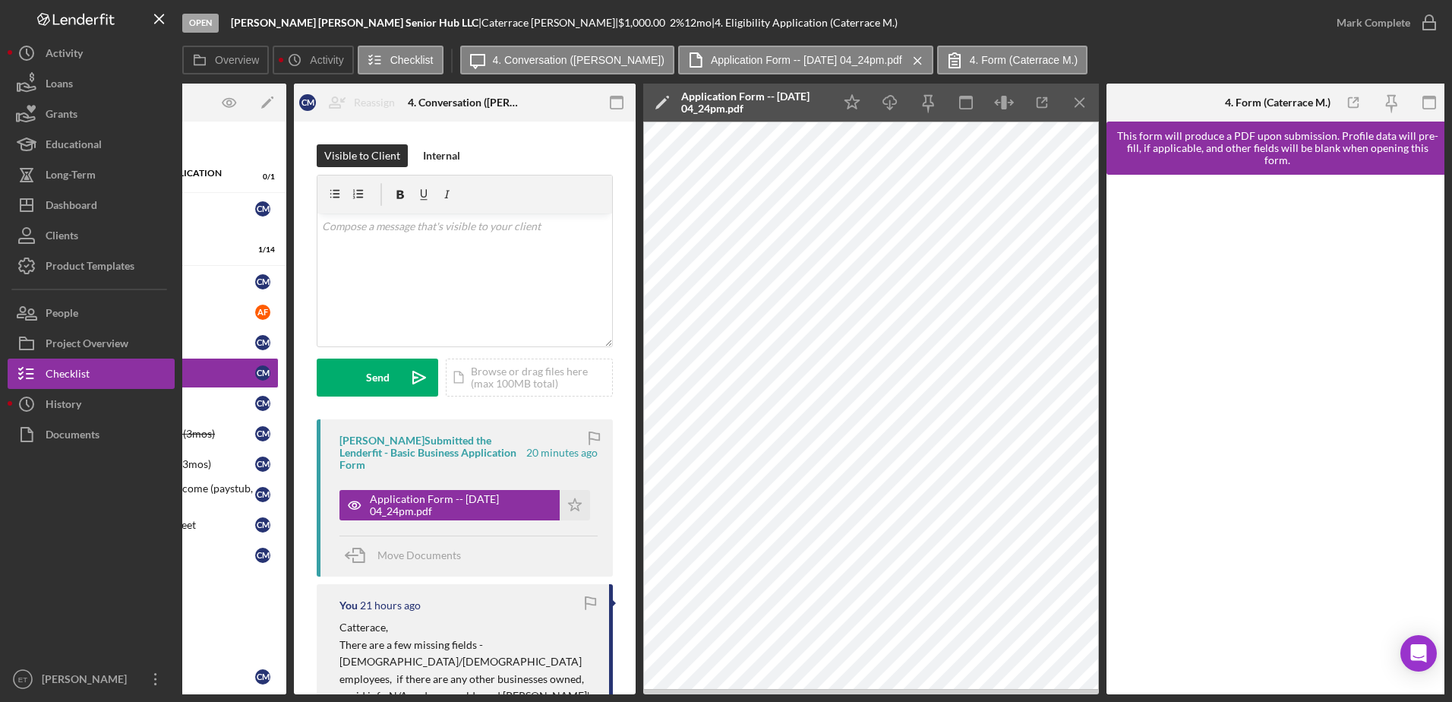
scroll to position [0, 166]
